Goal: Task Accomplishment & Management: Use online tool/utility

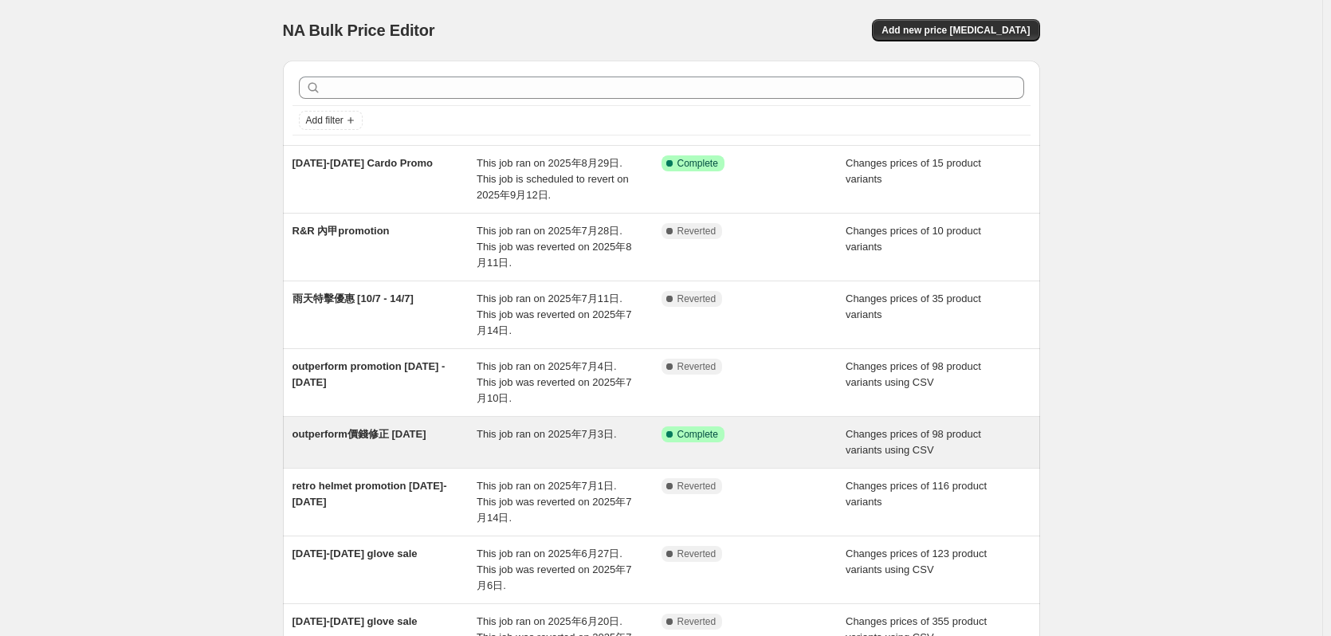
drag, startPoint x: 564, startPoint y: 314, endPoint x: 519, endPoint y: 441, distance: 134.4
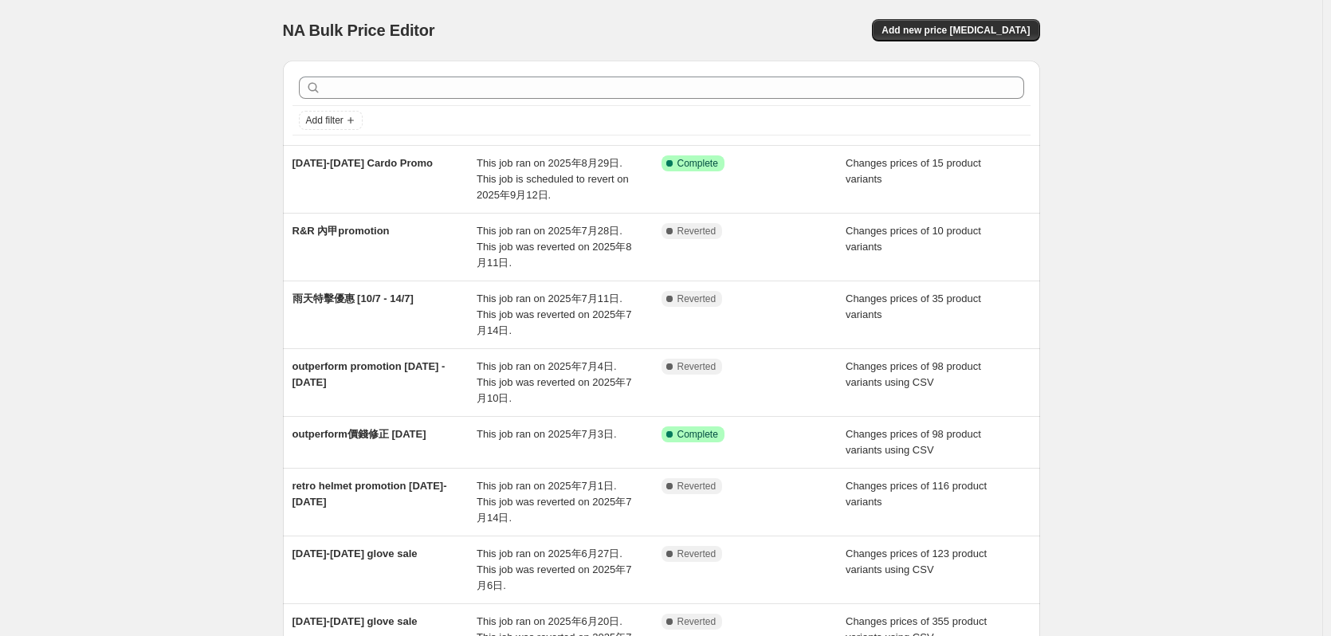
drag, startPoint x: 519, startPoint y: 441, endPoint x: 206, endPoint y: 353, distance: 325.4
click at [204, 350] on div "NA Bulk Price Editor. This page is ready NA Bulk Price Editor Add new price cha…" at bounding box center [661, 474] width 1323 height 949
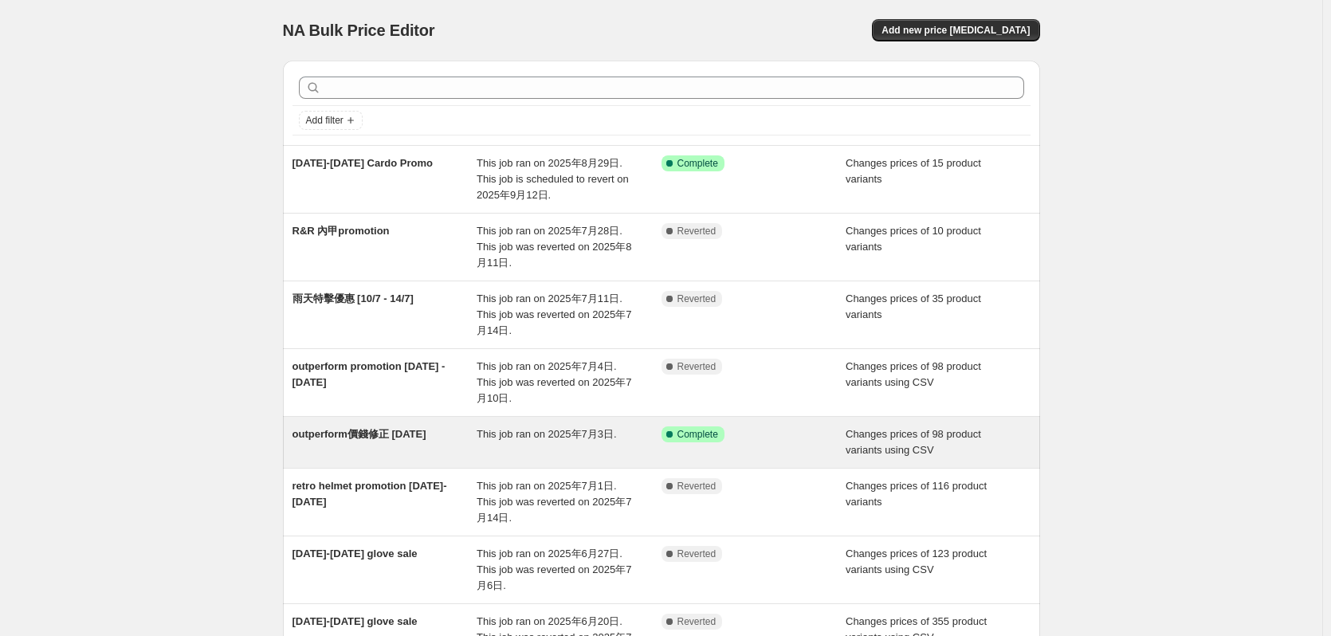
drag, startPoint x: 362, startPoint y: 427, endPoint x: 289, endPoint y: 439, distance: 73.5
click at [289, 439] on div "outperform價錢修正 03Jul2025 This job ran on 2025年7月3日. Success Complete Complete C…" at bounding box center [661, 442] width 757 height 51
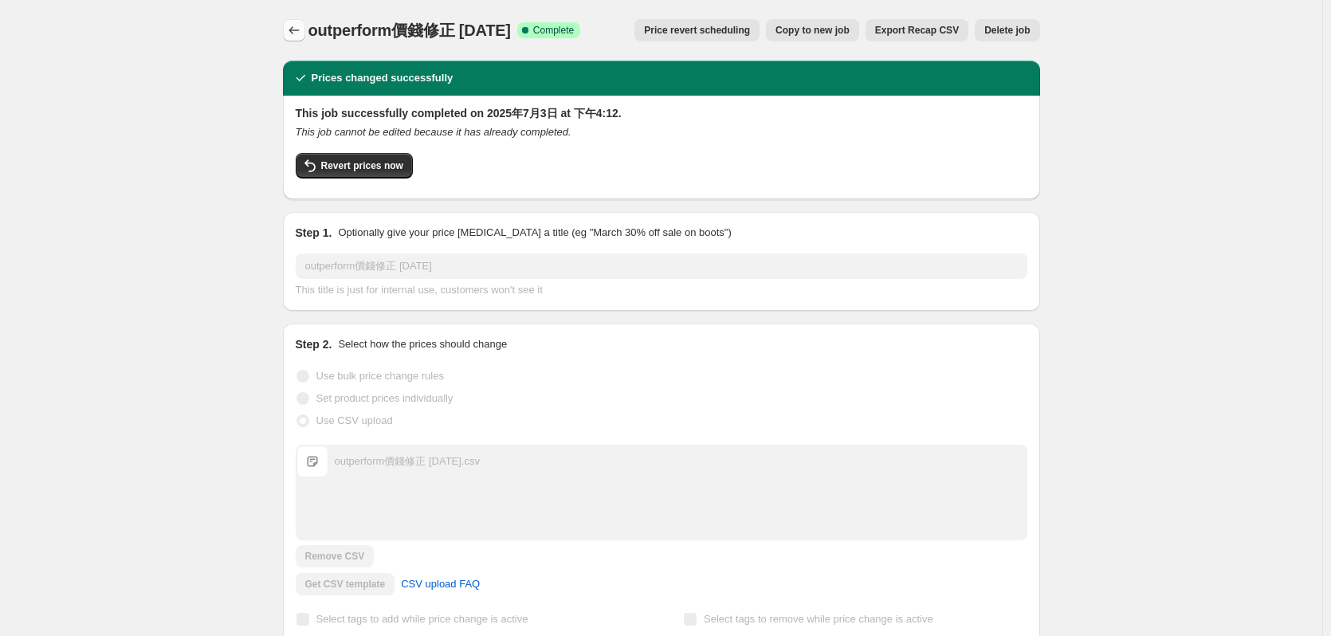
click at [297, 29] on icon "Price change jobs" at bounding box center [294, 30] width 16 height 16
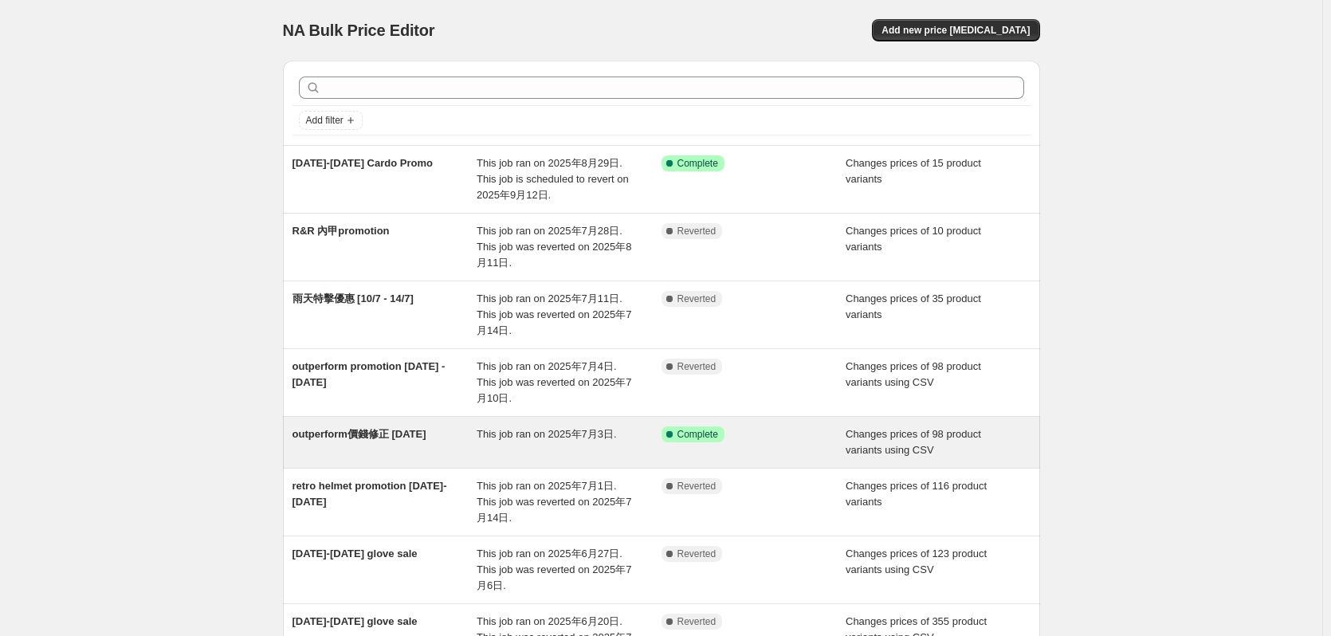
click at [386, 440] on span "outperform價錢修正 [DATE]" at bounding box center [360, 434] width 134 height 12
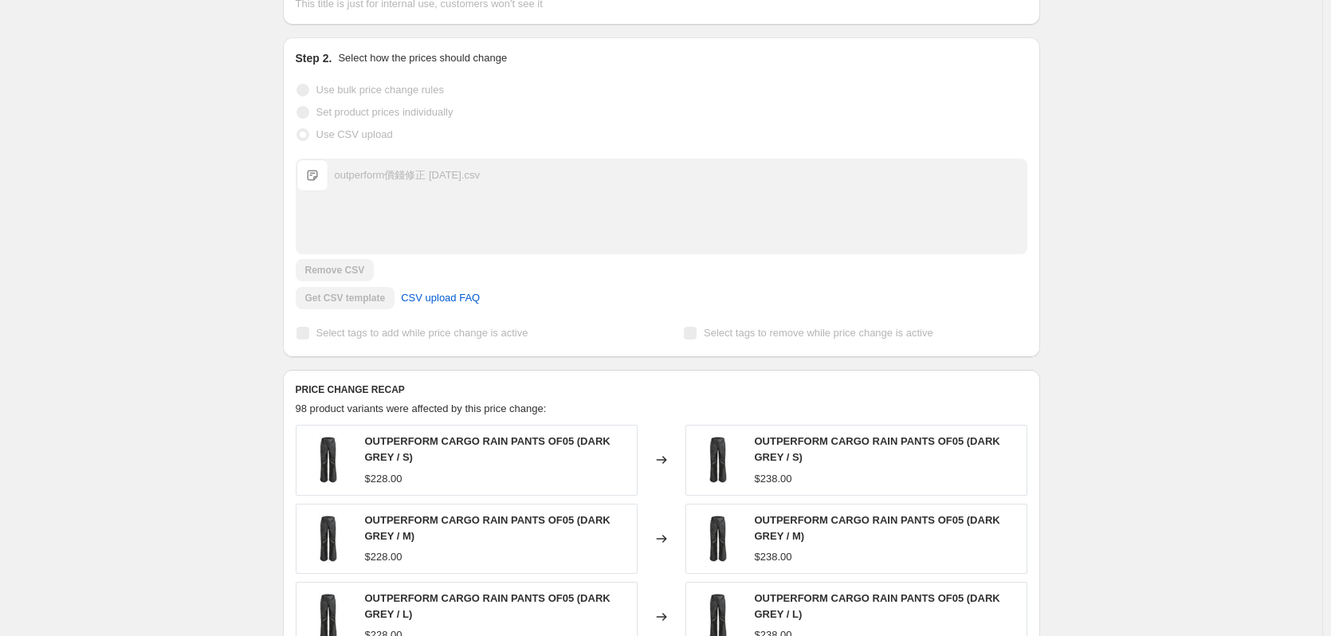
scroll to position [285, 0]
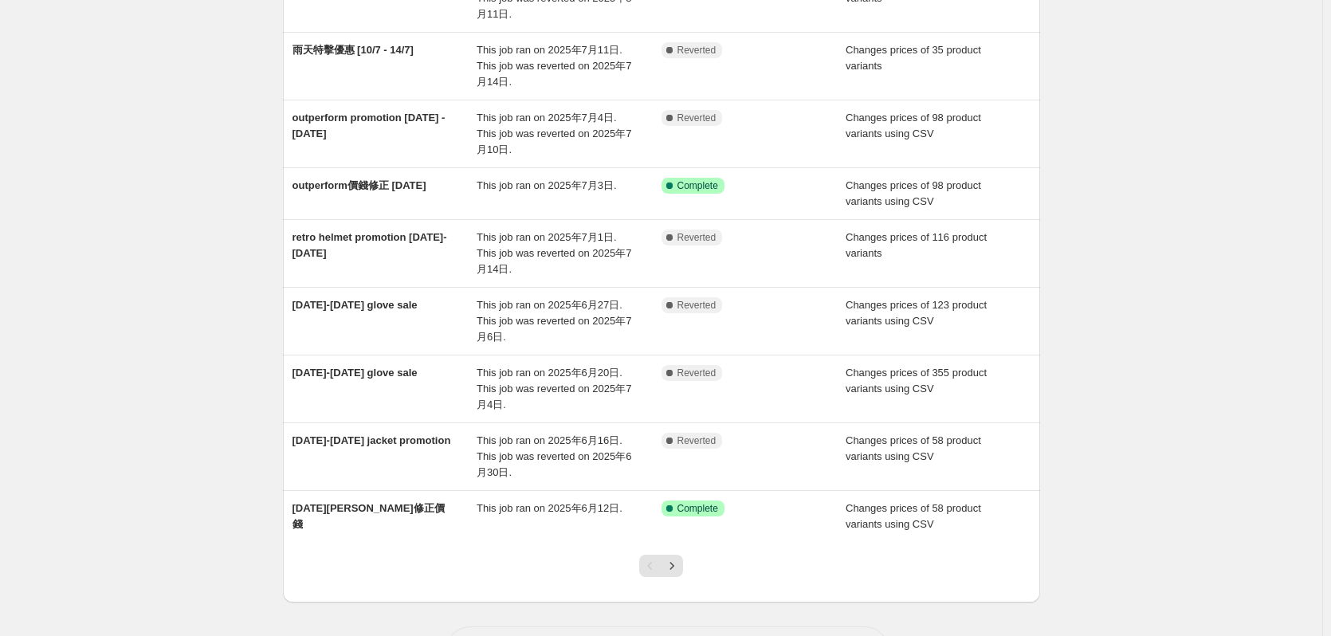
scroll to position [313, 0]
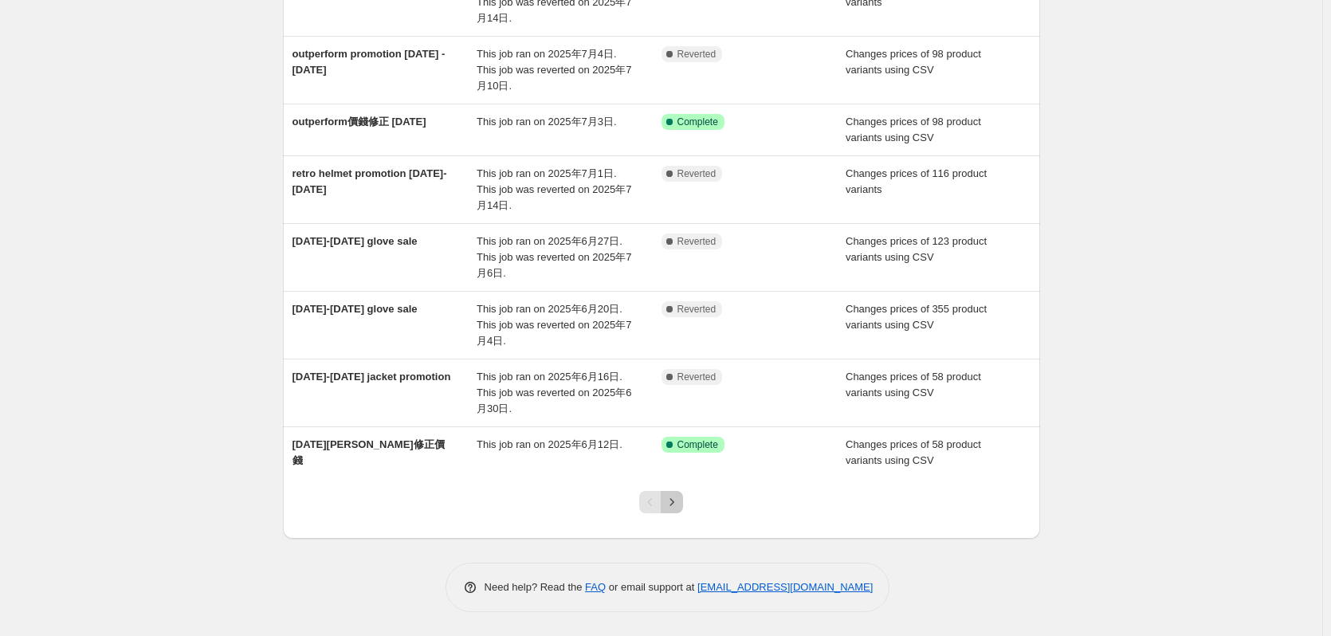
click at [680, 503] on icon "Next" at bounding box center [672, 502] width 16 height 16
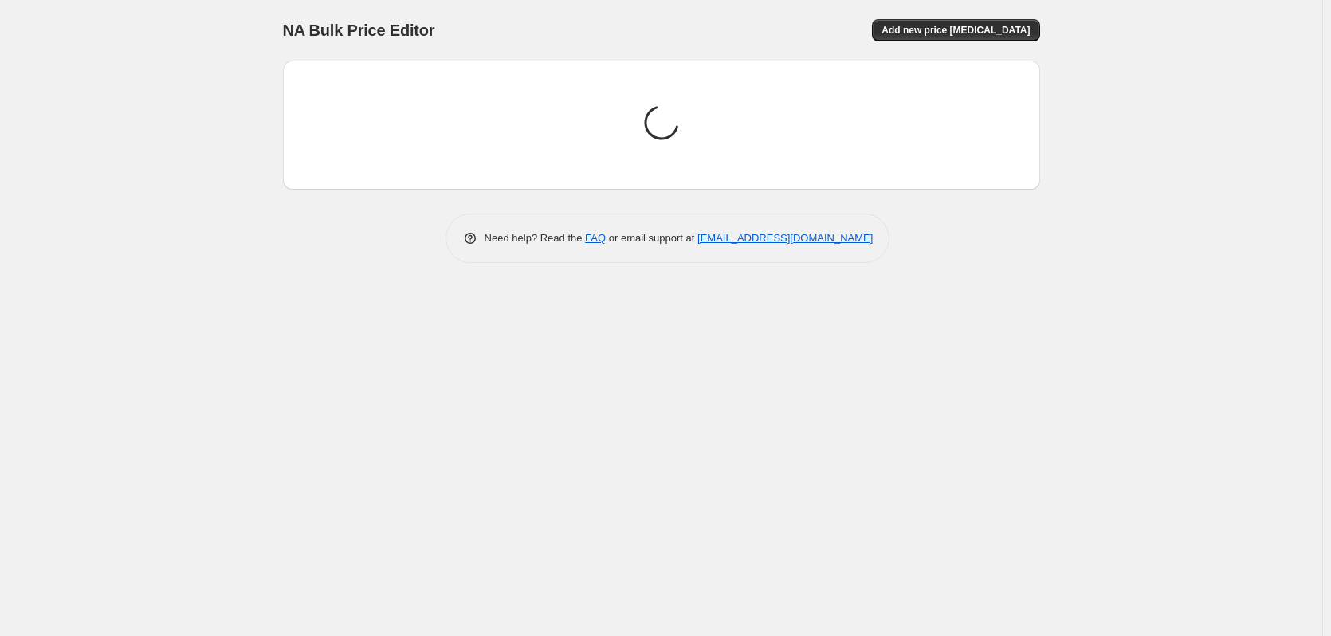
scroll to position [0, 0]
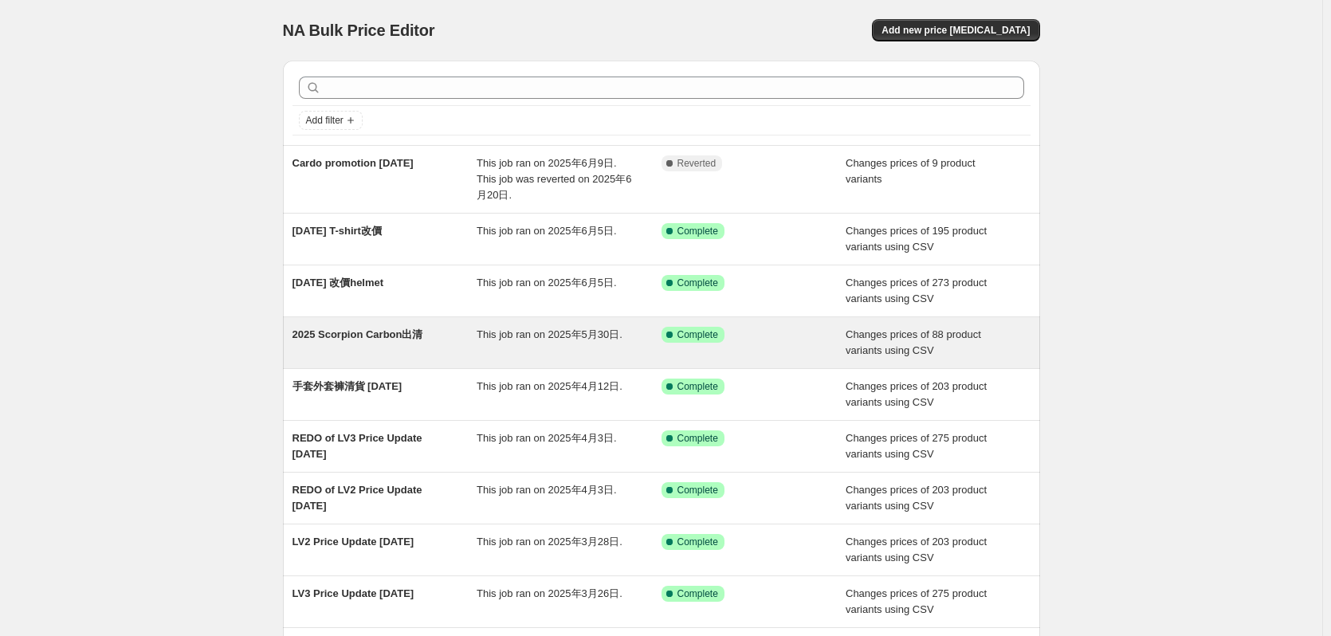
click at [377, 346] on div "2025 Scorpion Carbon出清" at bounding box center [385, 343] width 185 height 32
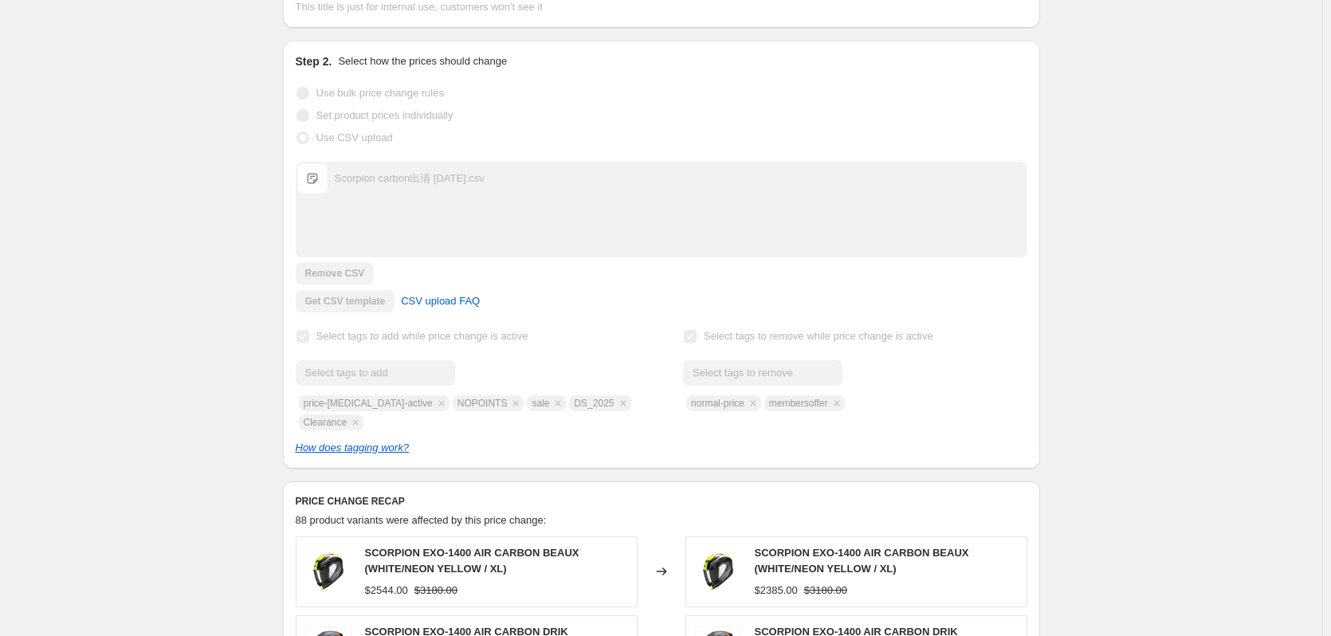
scroll to position [284, 0]
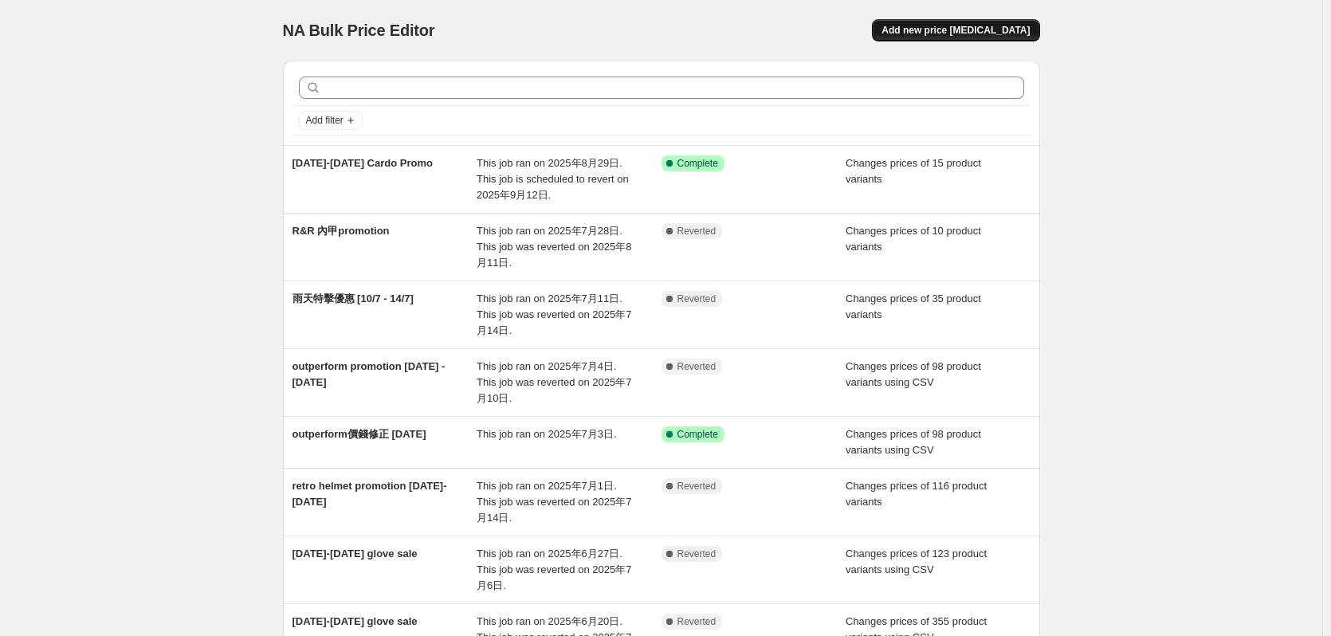
click at [984, 30] on span "Add new price change job" at bounding box center [956, 30] width 148 height 13
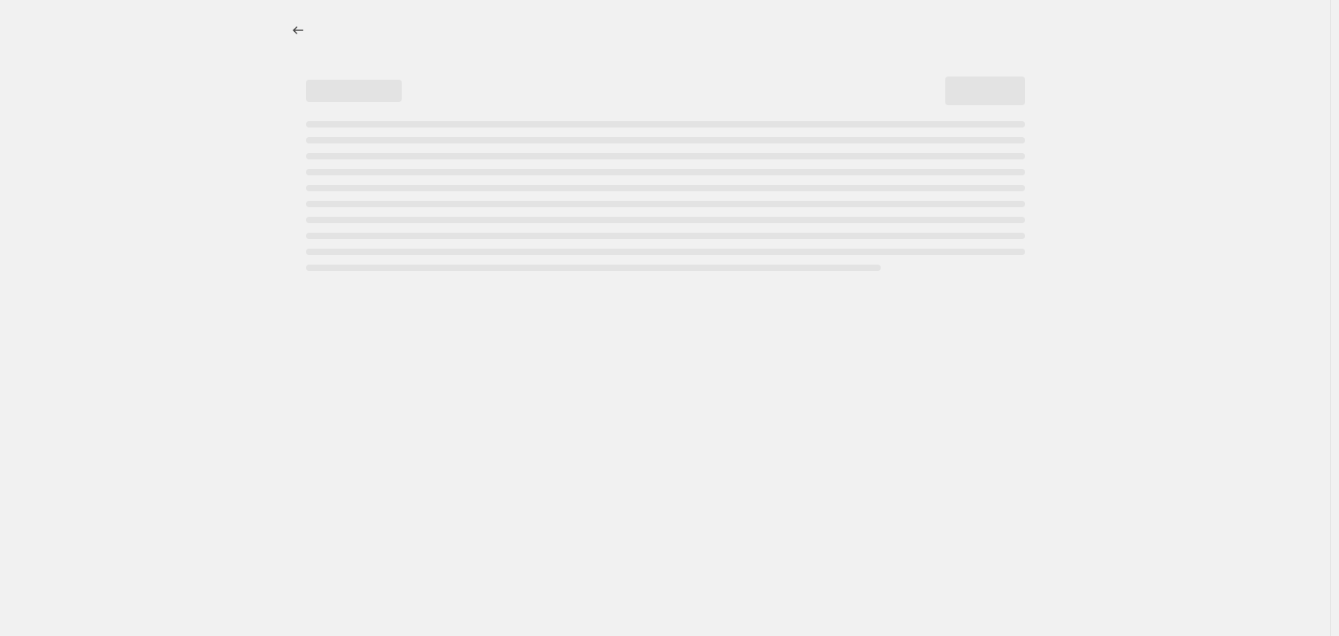
select select "percentage"
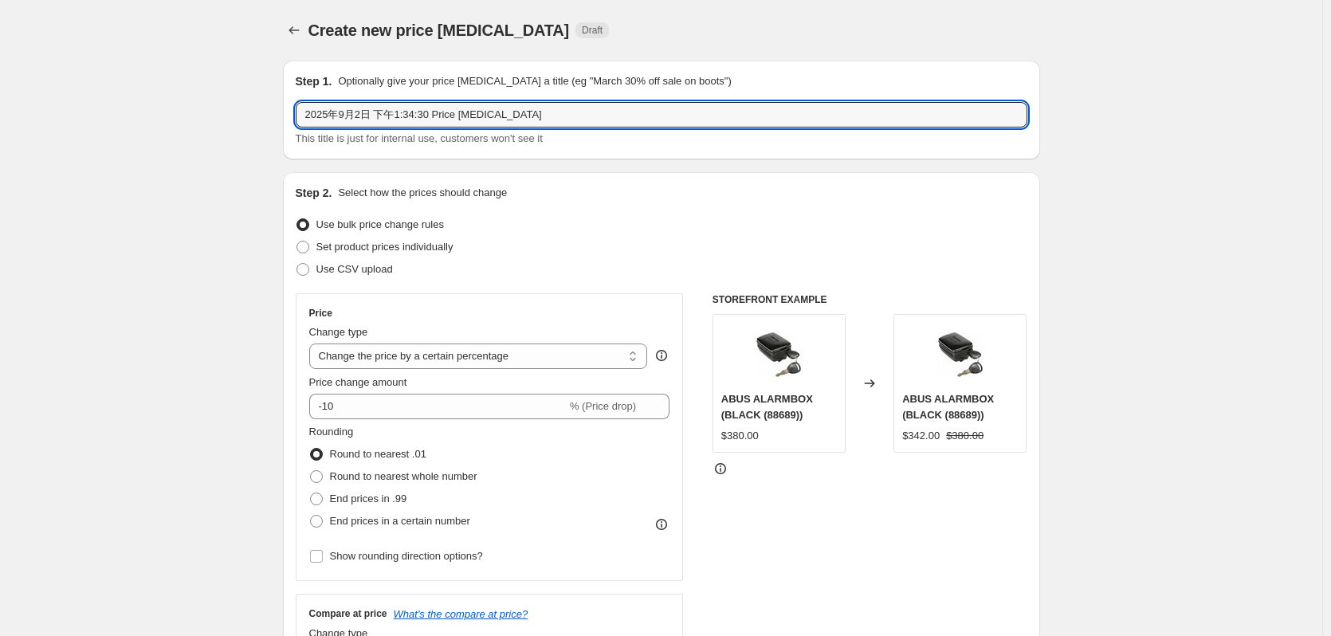
drag, startPoint x: 406, startPoint y: 110, endPoint x: 235, endPoint y: 82, distance: 172.9
type input "h"
type input "復古手套清貨 Sept 2025"
click at [309, 275] on span at bounding box center [303, 269] width 13 height 13
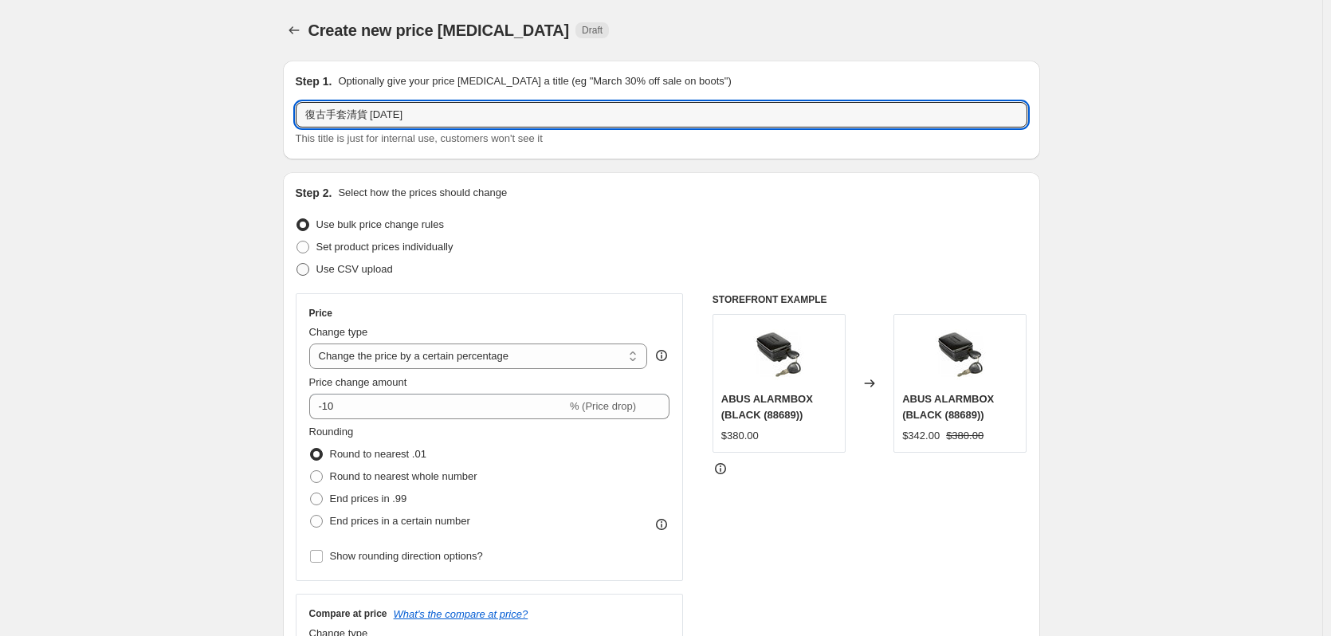
click at [297, 264] on input "Use CSV upload" at bounding box center [297, 263] width 1 height 1
radio input "true"
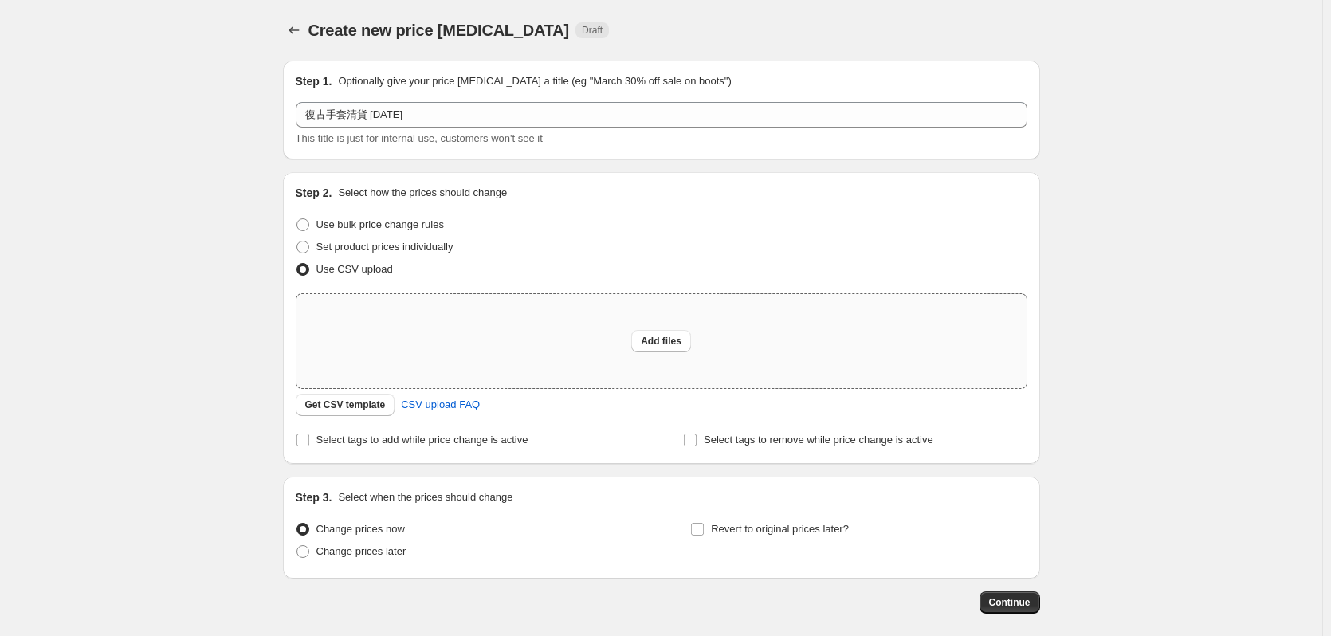
click at [552, 353] on div "Add files" at bounding box center [662, 341] width 730 height 94
type input "C:\fakepath\9月promotion需協助改機價 - 復古DS手套出清 update[1_9_2025].csv"
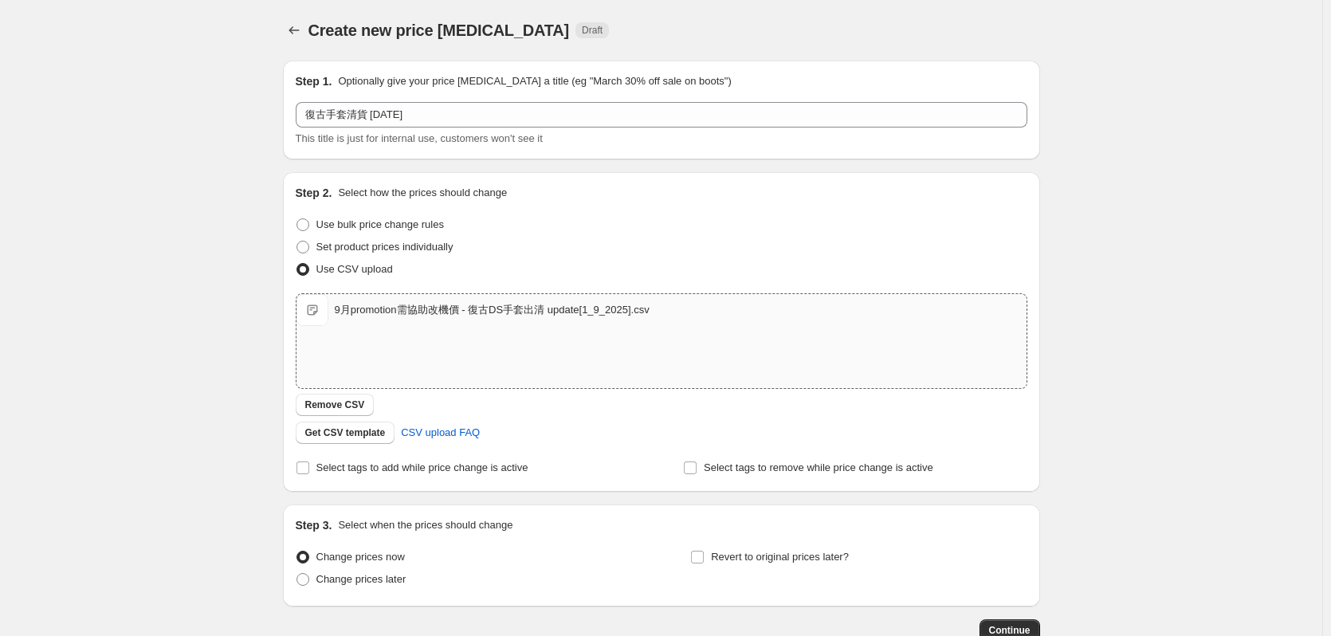
click at [215, 355] on div "Create new price change job. This page is ready Create new price change job Dra…" at bounding box center [661, 369] width 1323 height 739
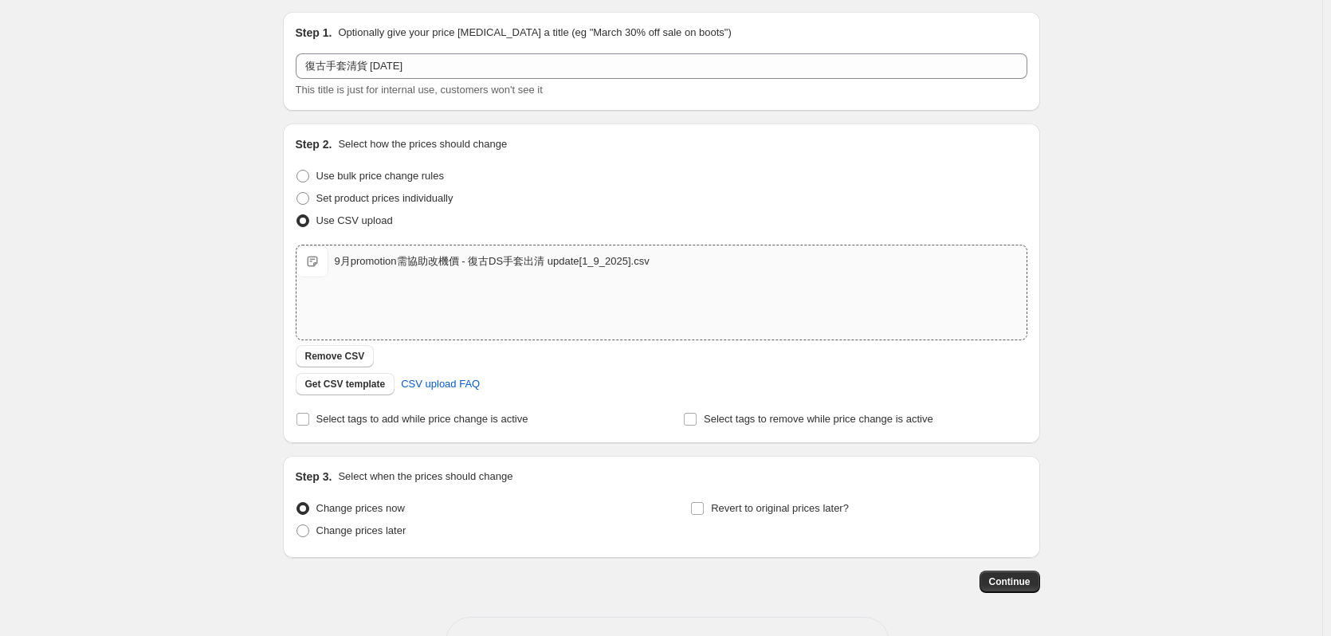
scroll to position [50, 0]
click at [422, 416] on span "Select tags to add while price change is active" at bounding box center [423, 417] width 212 height 12
click at [309, 416] on input "Select tags to add while price change is active" at bounding box center [303, 417] width 13 height 13
checkbox input "true"
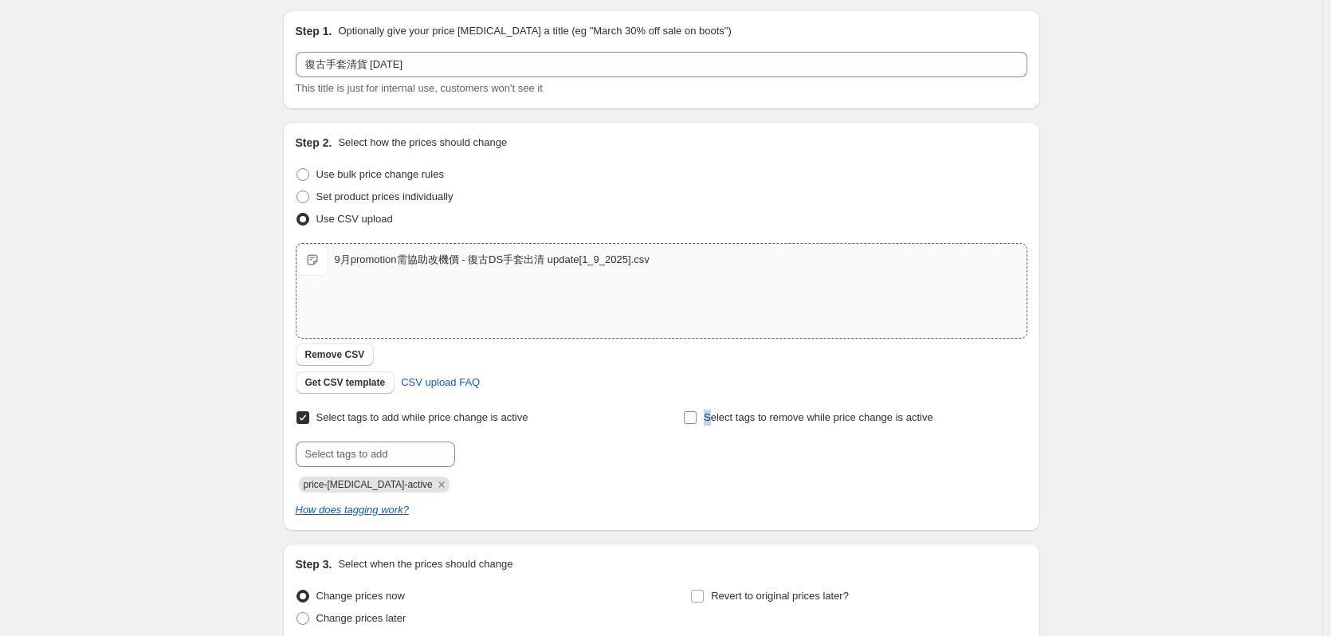
click at [713, 413] on span "Select tags to remove while price change is active" at bounding box center [819, 417] width 230 height 12
click at [737, 419] on span "Select tags to remove while price change is active" at bounding box center [819, 417] width 230 height 12
click at [697, 419] on input "Select tags to remove while price change is active" at bounding box center [690, 417] width 13 height 13
checkbox input "true"
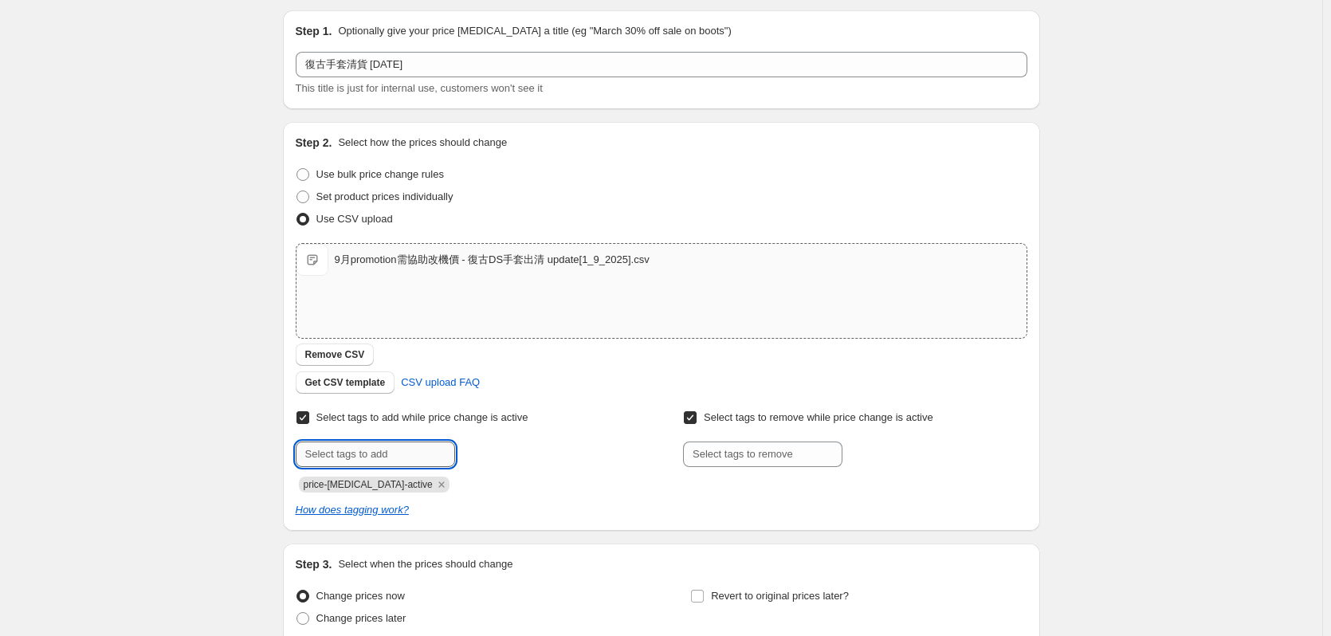
click at [365, 450] on input "text" at bounding box center [375, 455] width 159 height 26
type input "NOPOINTS"
click at [296, 122] on button "Submit" at bounding box center [318, 130] width 45 height 17
type input "sale"
click at [494, 448] on span "Add sale" at bounding box center [489, 452] width 40 height 13
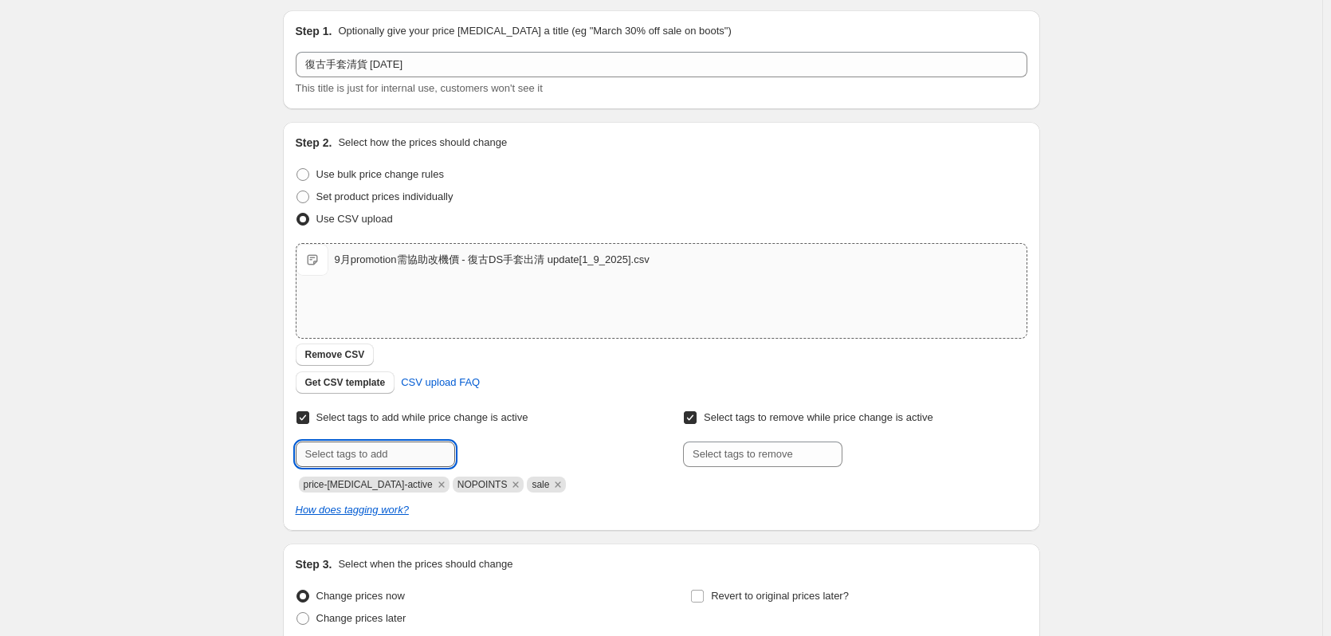
click at [349, 455] on input "text" at bounding box center [375, 455] width 159 height 26
type input "DS_2025"
click at [296, 122] on button "Submit" at bounding box center [318, 130] width 45 height 17
type input "Clearance"
click at [296, 122] on button "Submit" at bounding box center [318, 130] width 45 height 17
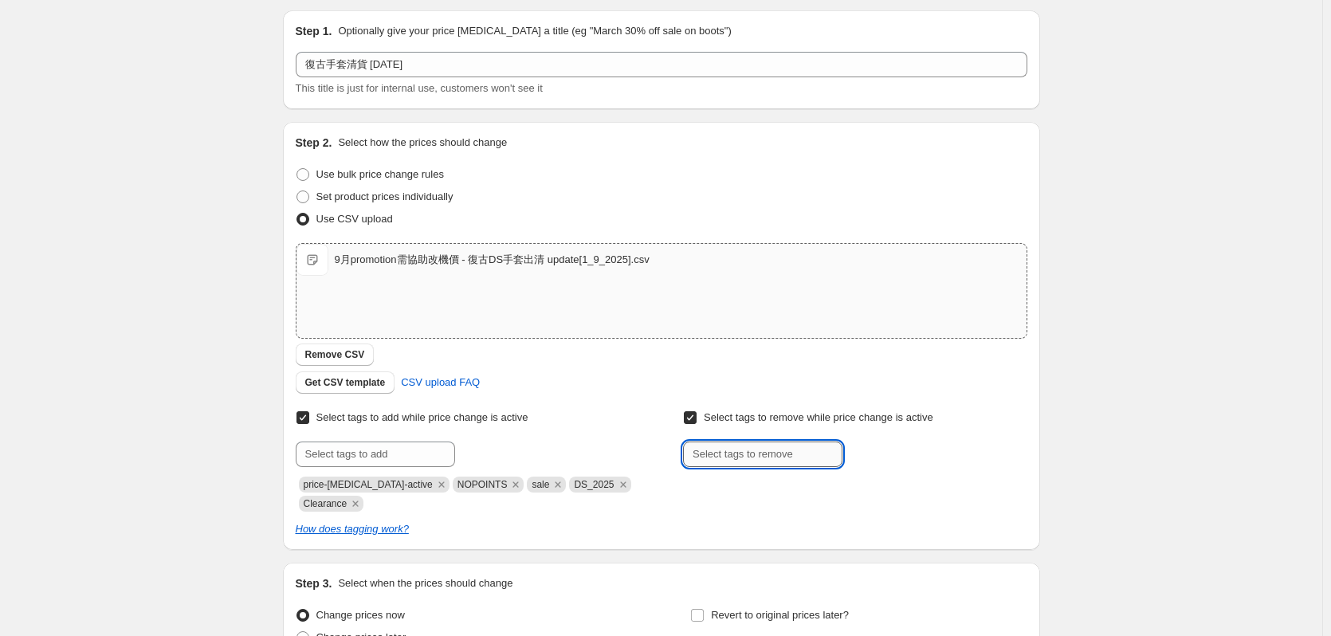
click at [785, 466] on input "text" at bounding box center [762, 455] width 159 height 26
type input "normal-price"
click at [683, 122] on button "Submit" at bounding box center [705, 130] width 45 height 17
click at [773, 454] on input "text" at bounding box center [762, 455] width 159 height 26
type input "membersoffer"
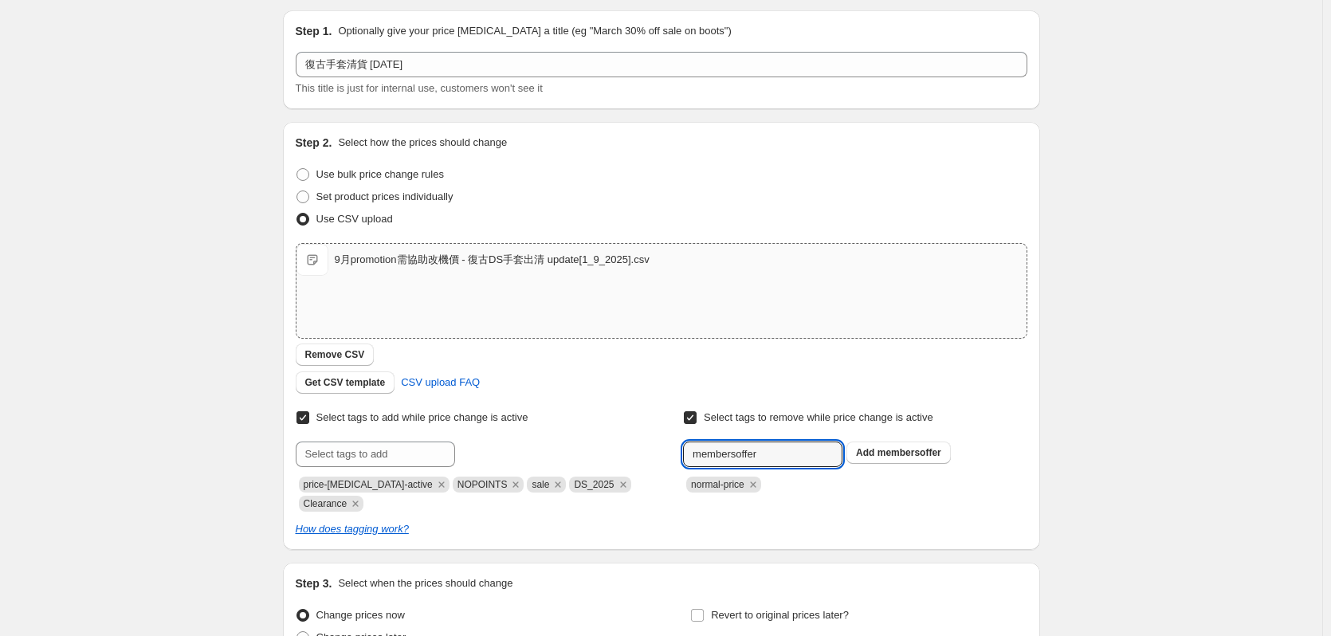
click at [683, 122] on button "Submit" at bounding box center [705, 130] width 45 height 17
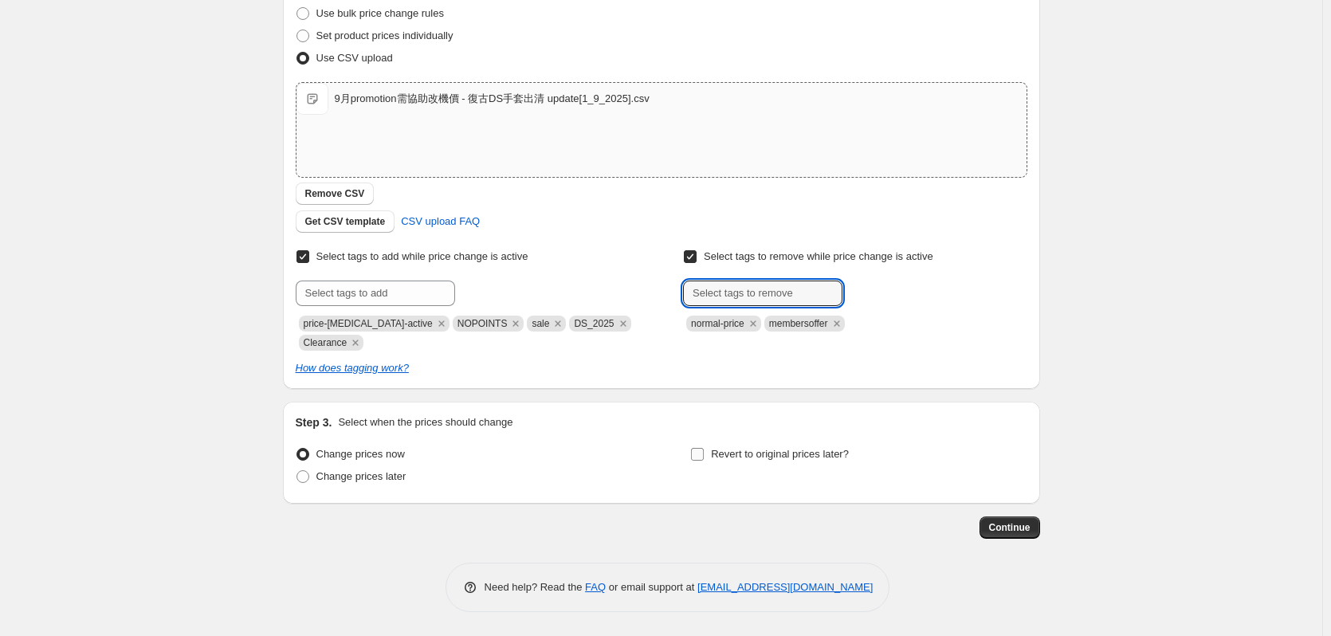
click at [816, 461] on span "Revert to original prices later?" at bounding box center [780, 454] width 138 height 16
click at [704, 461] on input "Revert to original prices later?" at bounding box center [697, 454] width 13 height 13
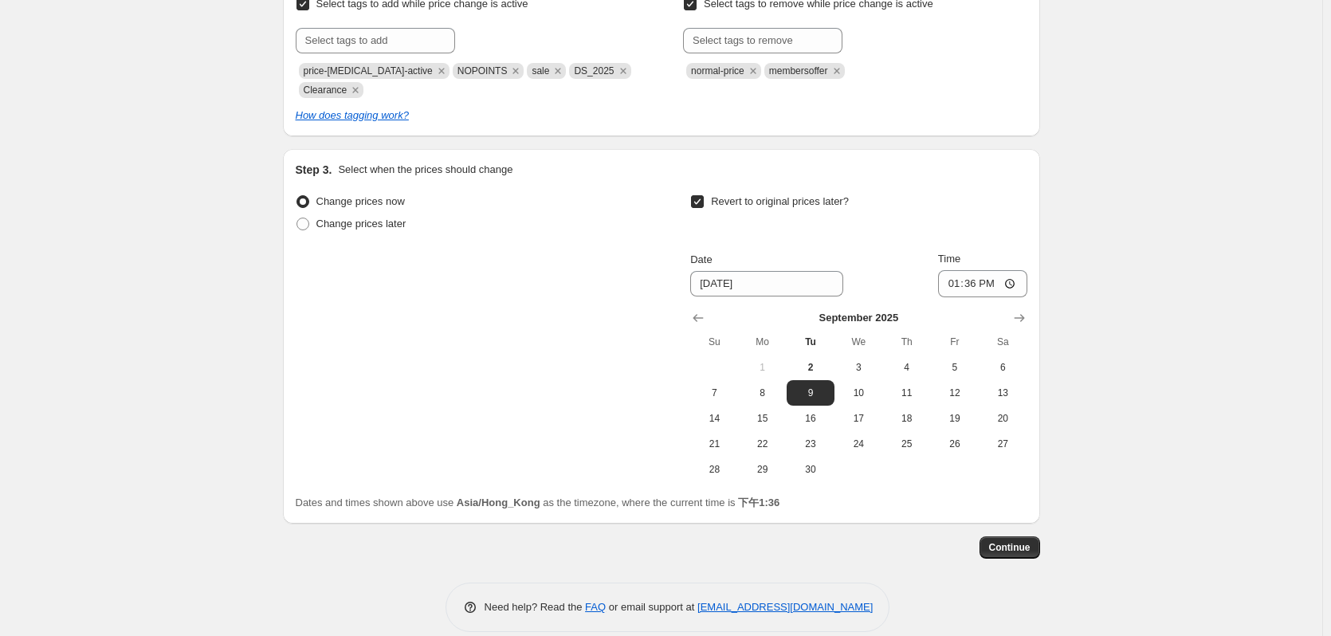
scroll to position [466, 0]
click at [799, 210] on label "Revert to original prices later?" at bounding box center [769, 200] width 159 height 22
click at [704, 206] on input "Revert to original prices later?" at bounding box center [697, 200] width 13 height 13
checkbox input "false"
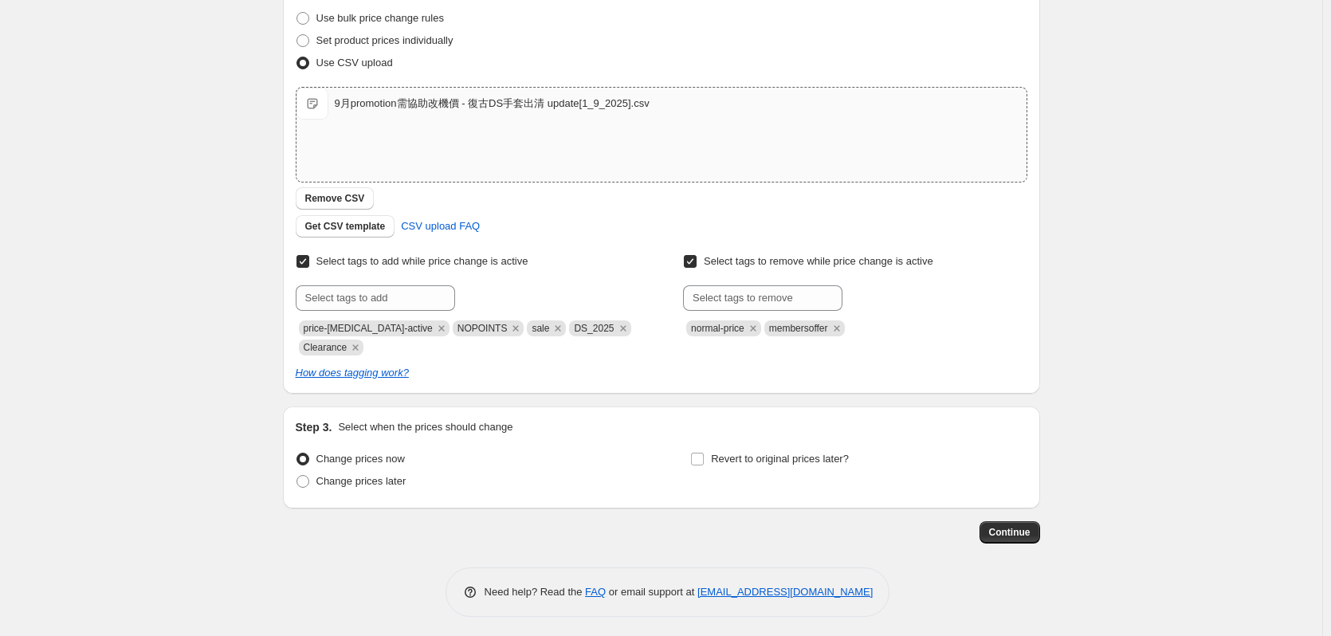
scroll to position [211, 0]
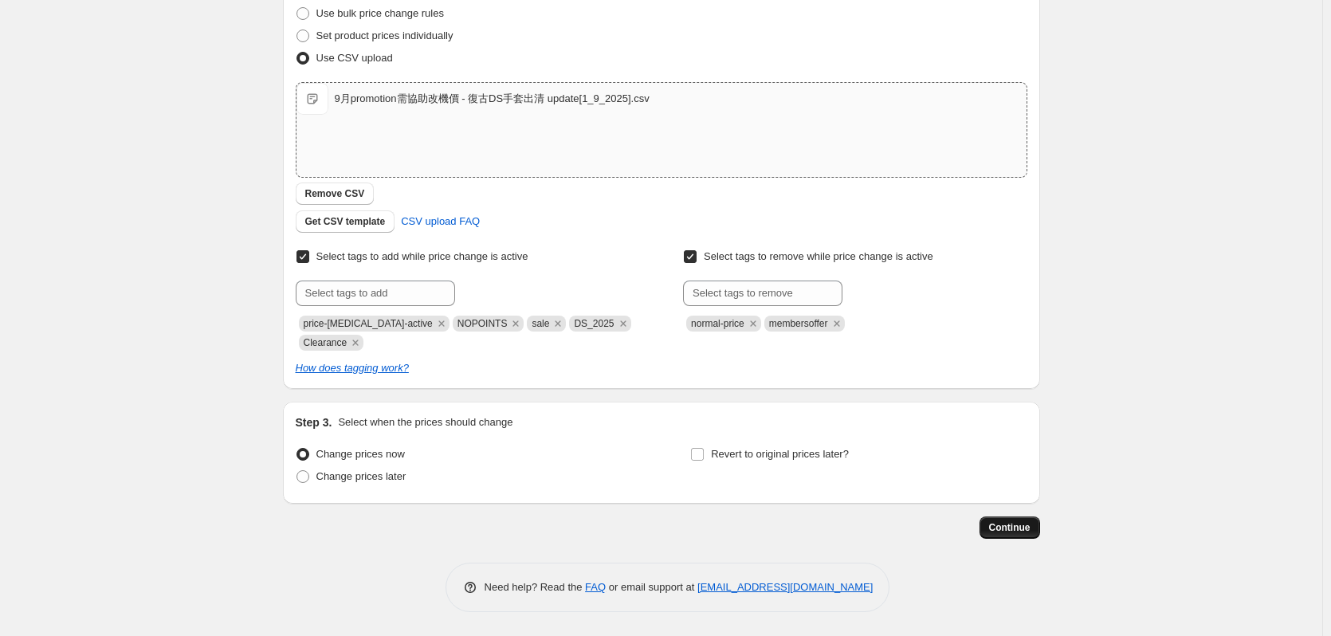
click at [1008, 521] on span "Continue" at bounding box center [1009, 527] width 41 height 13
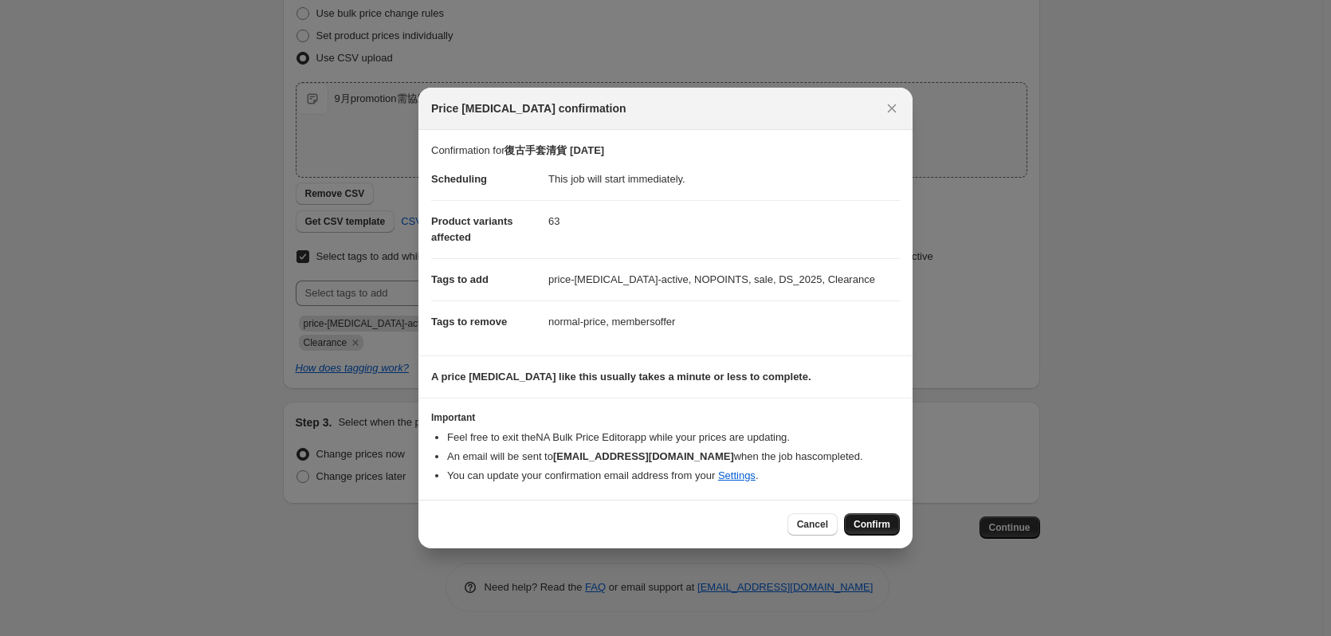
click at [867, 521] on span "Confirm" at bounding box center [872, 524] width 37 height 13
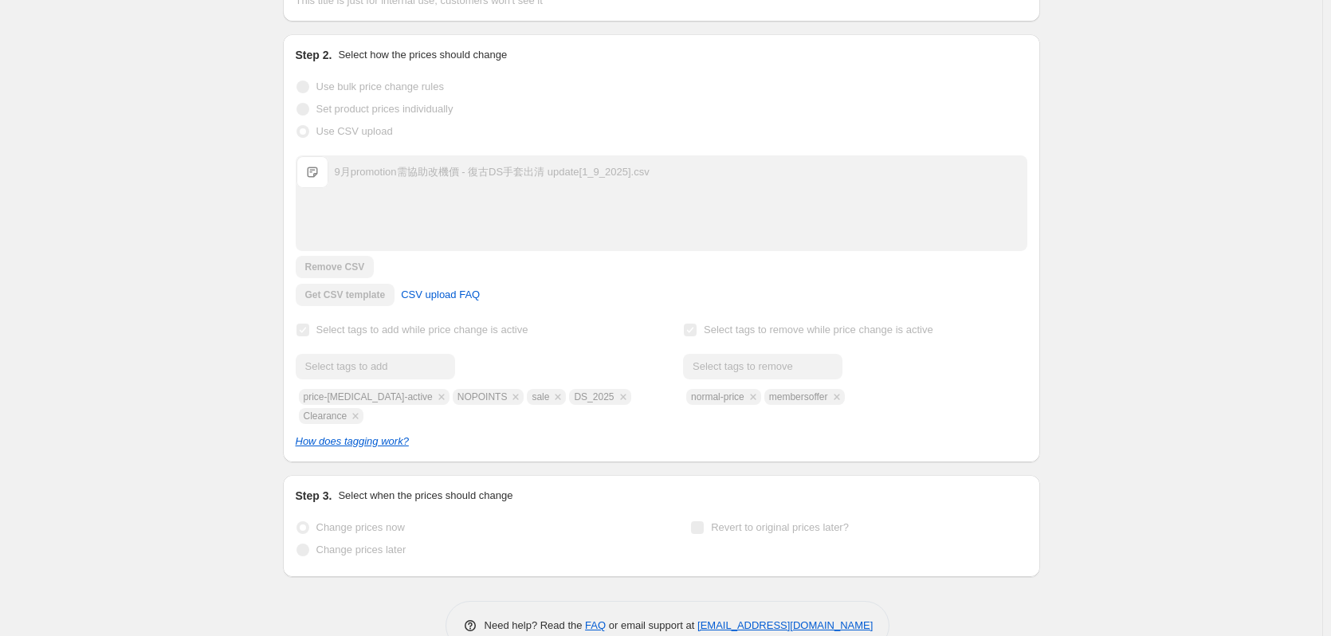
scroll to position [253, 0]
